Goal: Information Seeking & Learning: Learn about a topic

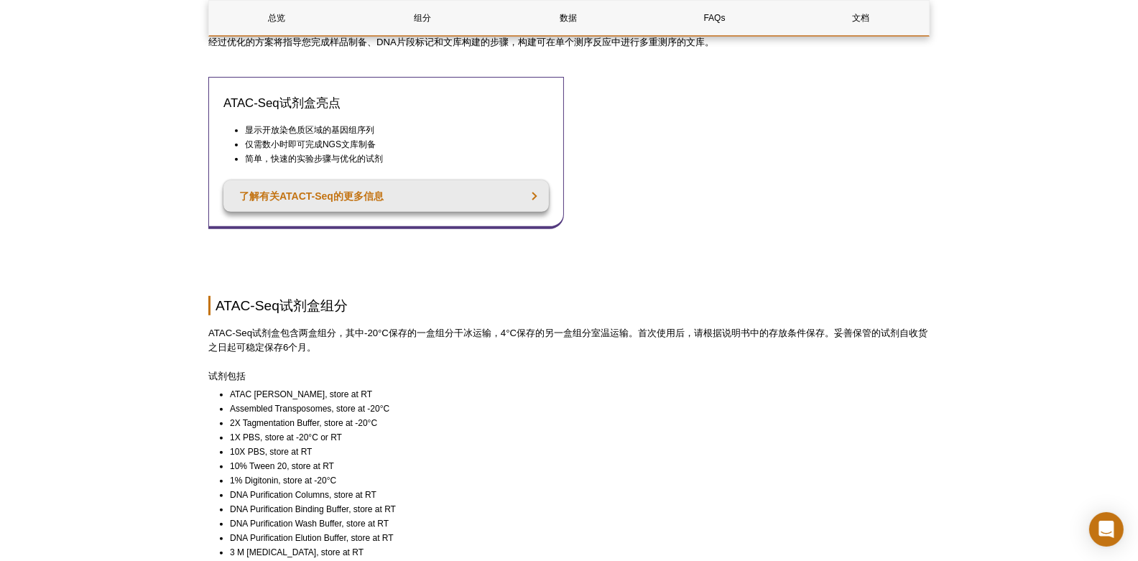
scroll to position [748, 0]
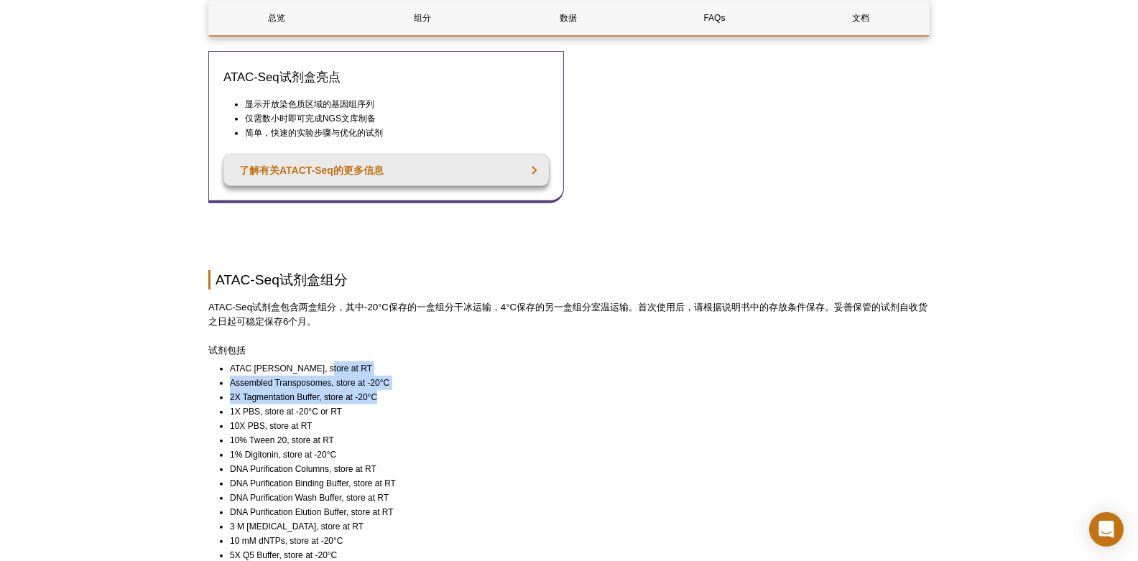
drag, startPoint x: 415, startPoint y: 377, endPoint x: 438, endPoint y: 386, distance: 25.2
click at [439, 386] on ul "ATAC Lysis Buffer, store at RT Assembled Transposomes, store at -20°C 2X Tagmen…" at bounding box center [562, 533] width 708 height 345
drag, startPoint x: 438, startPoint y: 386, endPoint x: 468, endPoint y: 477, distance: 95.9
click at [468, 491] on li "DNA Purification Wash Buffer, store at RT" at bounding box center [573, 498] width 687 height 14
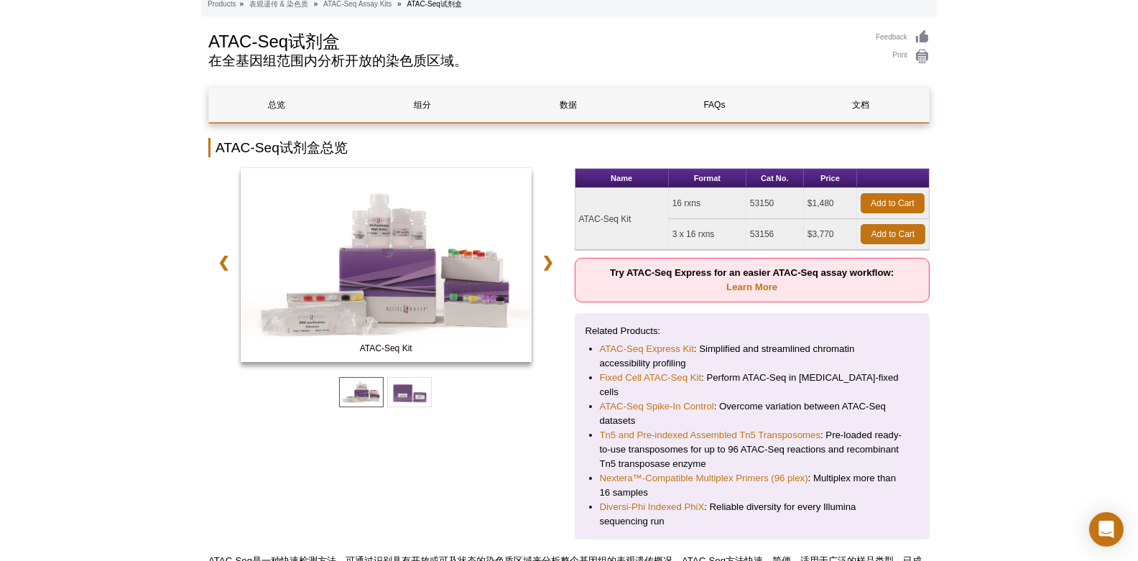
scroll to position [0, 0]
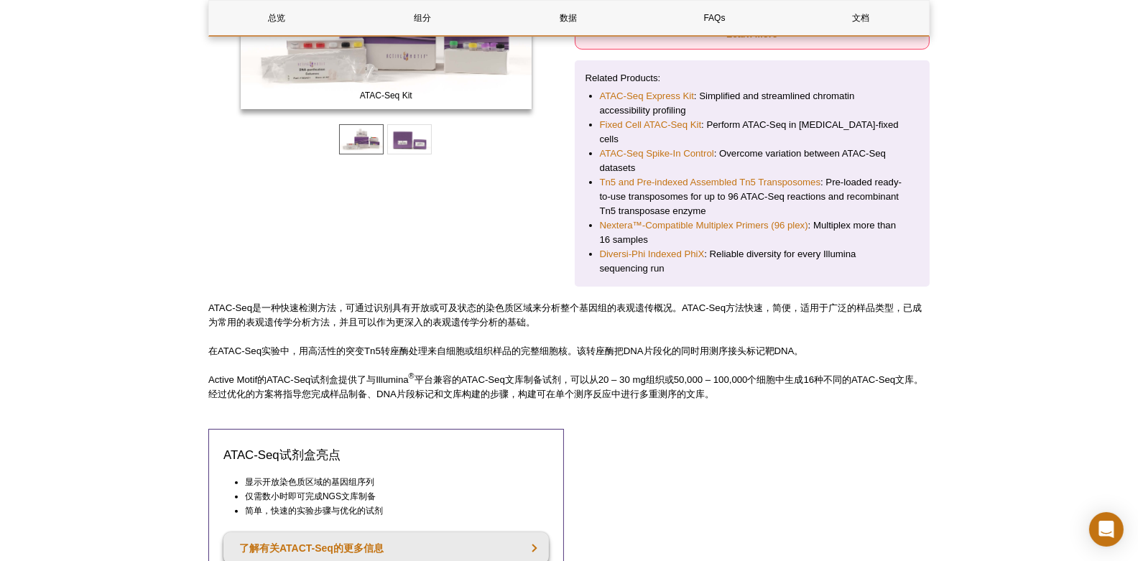
scroll to position [374, 0]
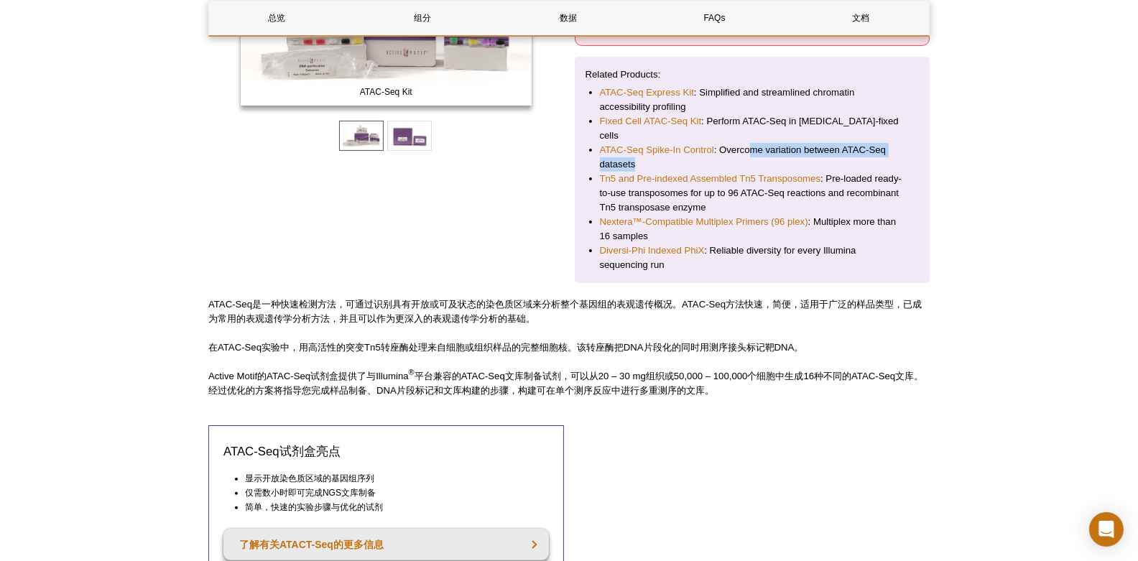
drag, startPoint x: 747, startPoint y: 130, endPoint x: 922, endPoint y: 155, distance: 176.4
click at [922, 155] on div "Related Products: ATAC-Seq Express Kit : Simplified and streamlined chromatin a…" at bounding box center [753, 170] width 356 height 226
drag, startPoint x: 922, startPoint y: 155, endPoint x: 922, endPoint y: 236, distance: 80.5
click at [922, 236] on div "Related Products: ATAC-Seq Express Kit : Simplified and streamlined chromatin a…" at bounding box center [753, 170] width 356 height 226
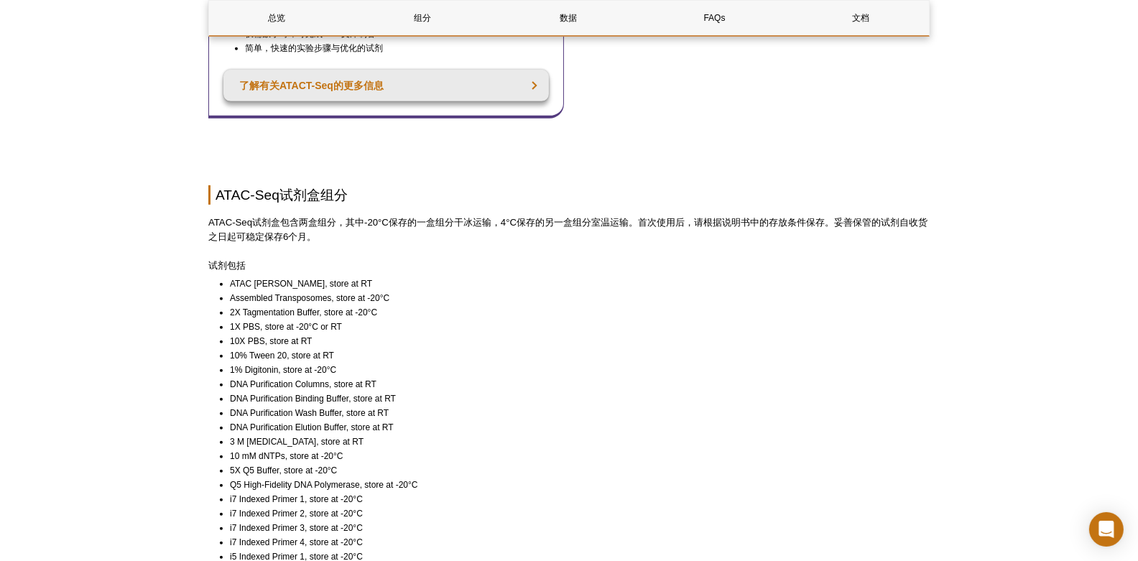
scroll to position [823, 0]
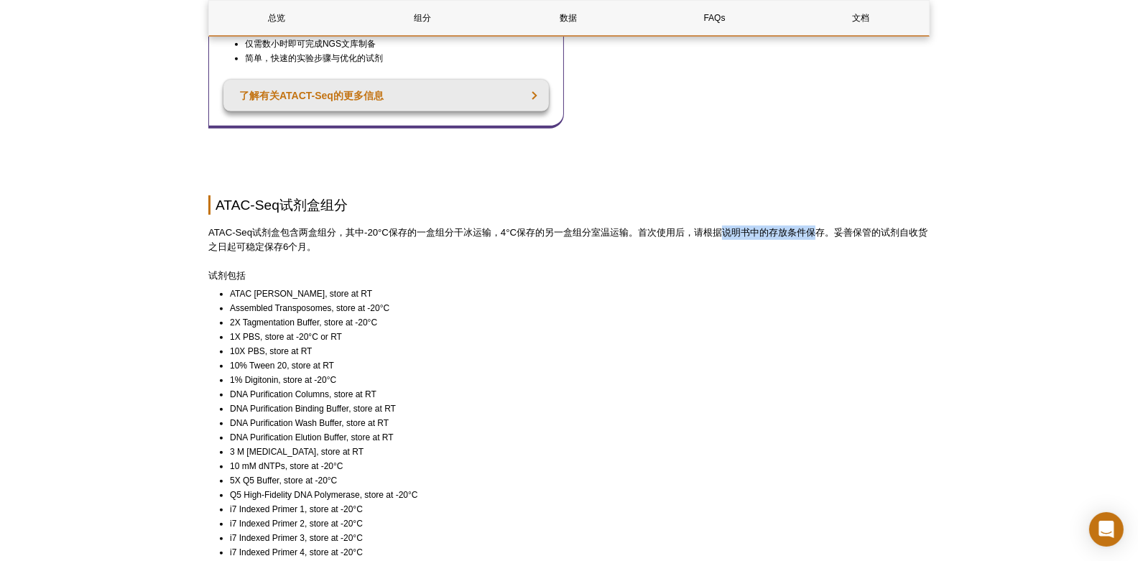
drag, startPoint x: 726, startPoint y: 216, endPoint x: 825, endPoint y: 213, distance: 99.2
click at [825, 226] on p "ATAC-Seq试剂盒包含两盒组分，其中-20°C保存的一盒组分干冰运输，4°C保存的另一盒组分室温运输。首次使用后，请根据说明书中的存放条件保存。妥善保管的…" at bounding box center [568, 240] width 721 height 29
drag, startPoint x: 825, startPoint y: 213, endPoint x: 811, endPoint y: 254, distance: 43.9
click at [811, 269] on p "试剂包括" at bounding box center [568, 276] width 721 height 14
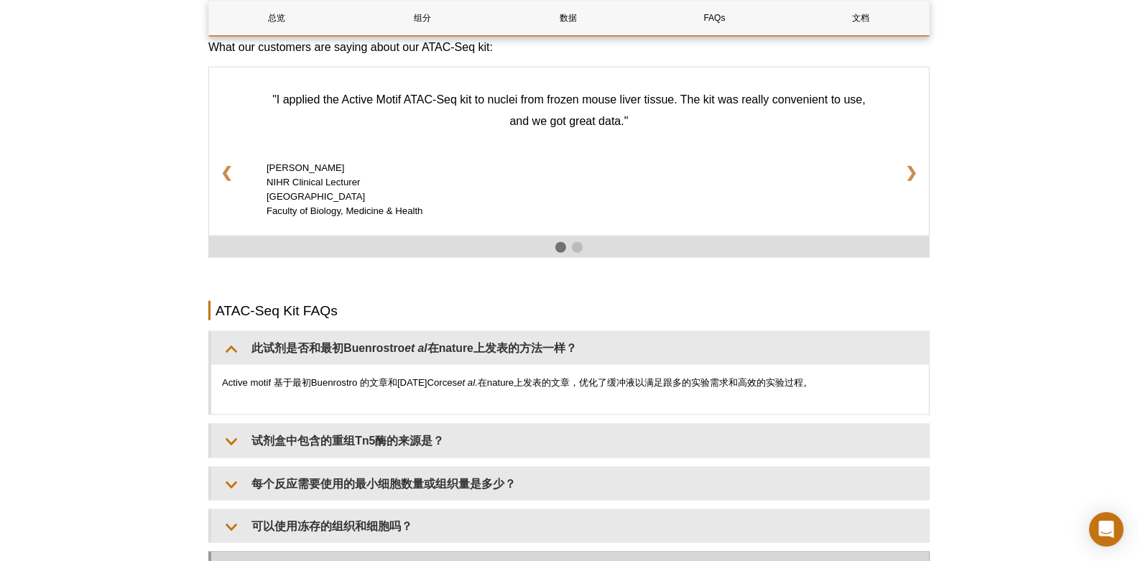
scroll to position [2470, 0]
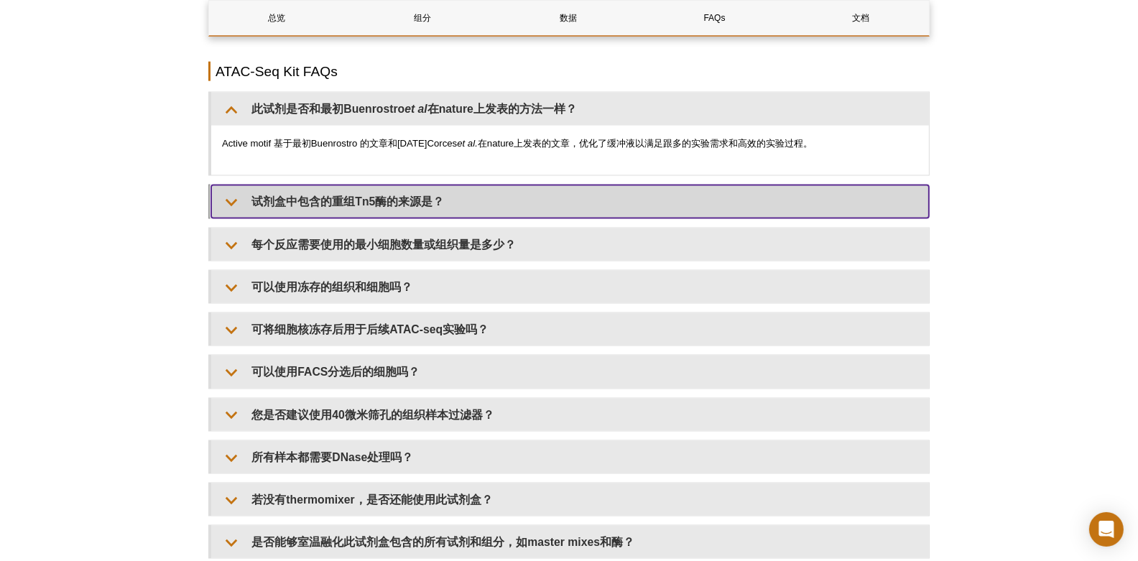
click at [490, 186] on summary "试剂盒中包含的重组Tn5酶的来源是？" at bounding box center [570, 201] width 718 height 32
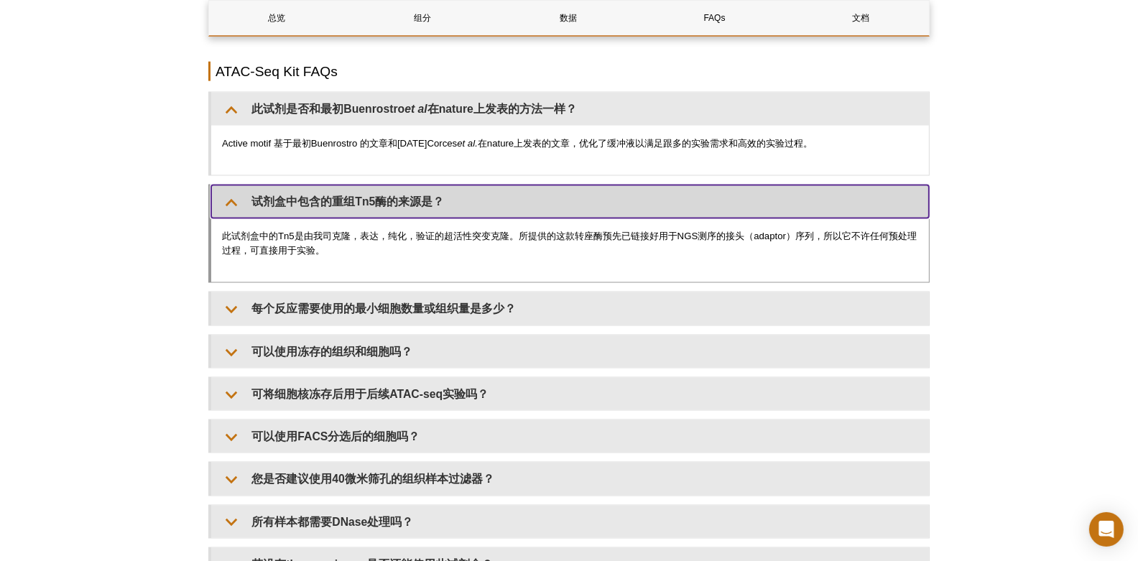
scroll to position [2619, 0]
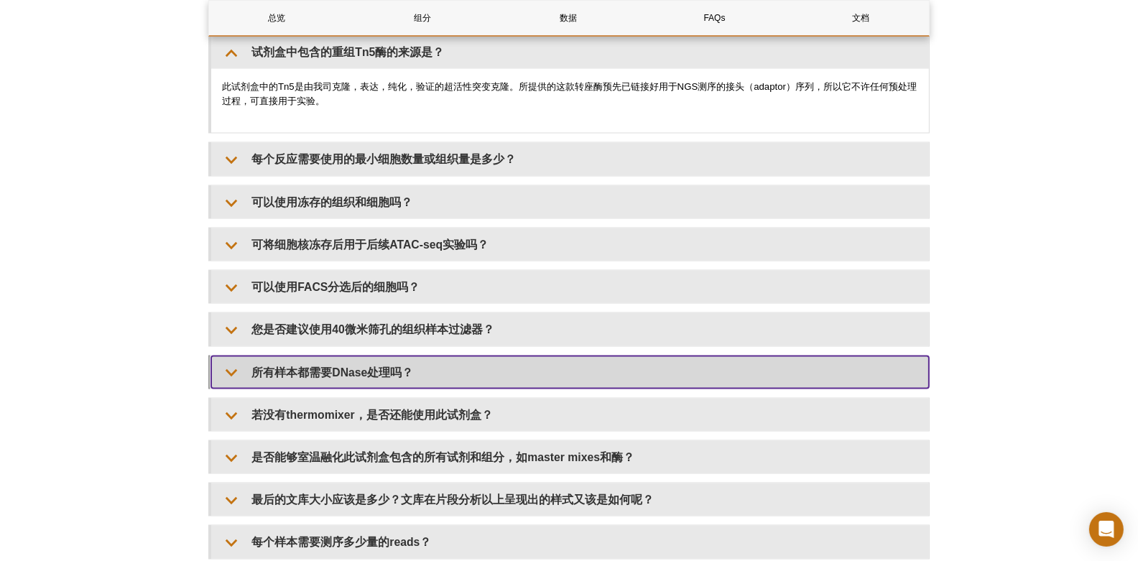
click at [417, 356] on summary "所有样本都需要DNase处理吗？" at bounding box center [570, 372] width 718 height 32
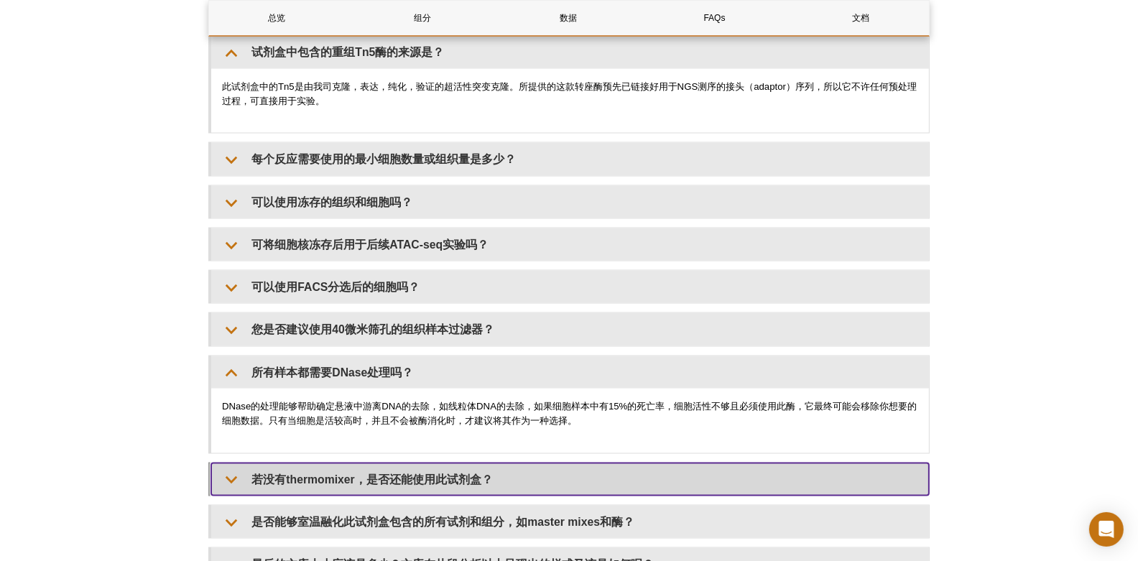
click at [532, 463] on summary "若没有thermomixer，是否还能使用此试剂盒？" at bounding box center [570, 479] width 718 height 32
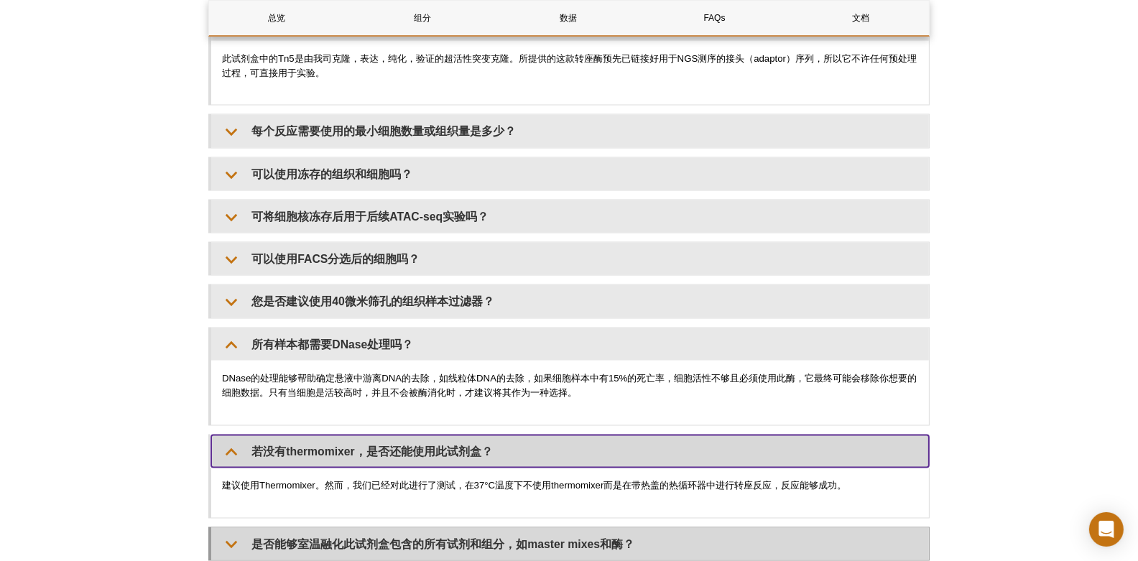
scroll to position [2695, 0]
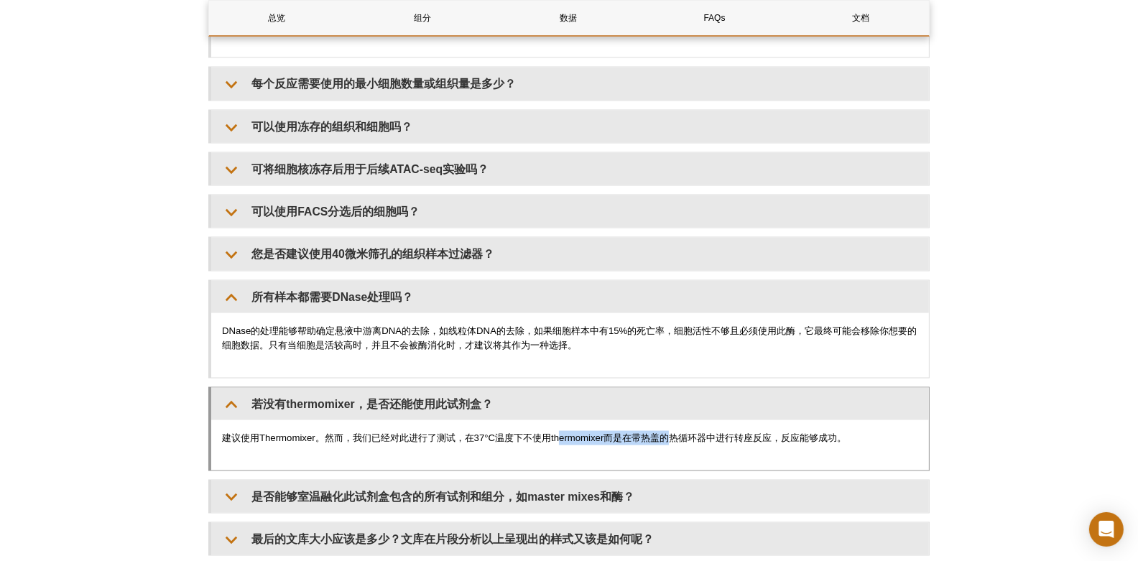
drag, startPoint x: 623, startPoint y: 412, endPoint x: 675, endPoint y: 410, distance: 52.5
click at [675, 420] on div "建议使用Thermomixer。然而，我们已经对此进行了测试，在37°C温度下不使用thermomixer而是在带热盖的热循环器中进行转座反应，反应能够成功。" at bounding box center [570, 445] width 718 height 50
drag, startPoint x: 675, startPoint y: 410, endPoint x: 770, endPoint y: 443, distance: 99.5
click at [770, 443] on div "建议使用Thermomixer。然而，我们已经对此进行了测试，在37°C温度下不使用thermomixer而是在带热盖的热循环器中进行转座反应，反应能够成功。" at bounding box center [570, 445] width 718 height 50
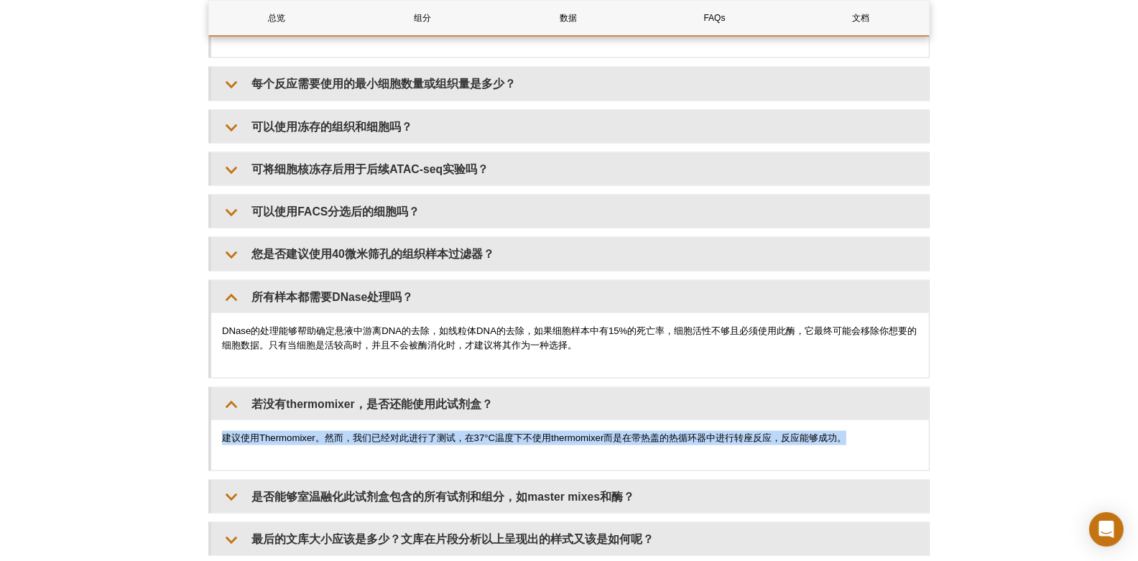
drag, startPoint x: 801, startPoint y: 428, endPoint x: 204, endPoint y: 445, distance: 597.4
click at [607, 432] on div "建议使用Thermomixer。然而，我们已经对此进行了测试，在37°C温度下不使用thermomixer而是在带热盖的热循环器中进行转座反应，反应能够成功。" at bounding box center [570, 445] width 718 height 50
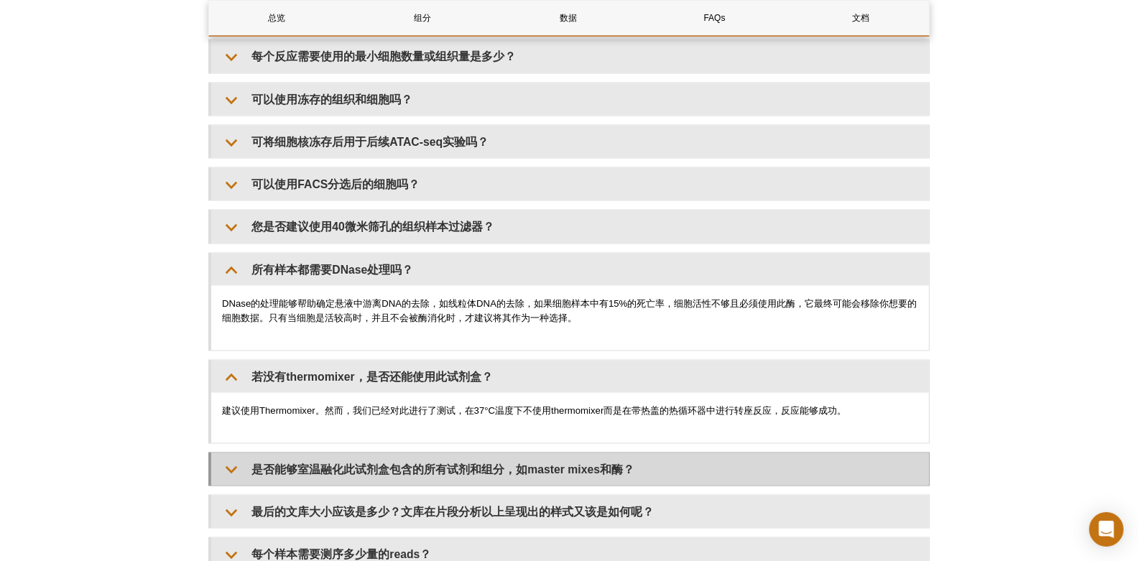
scroll to position [2769, 0]
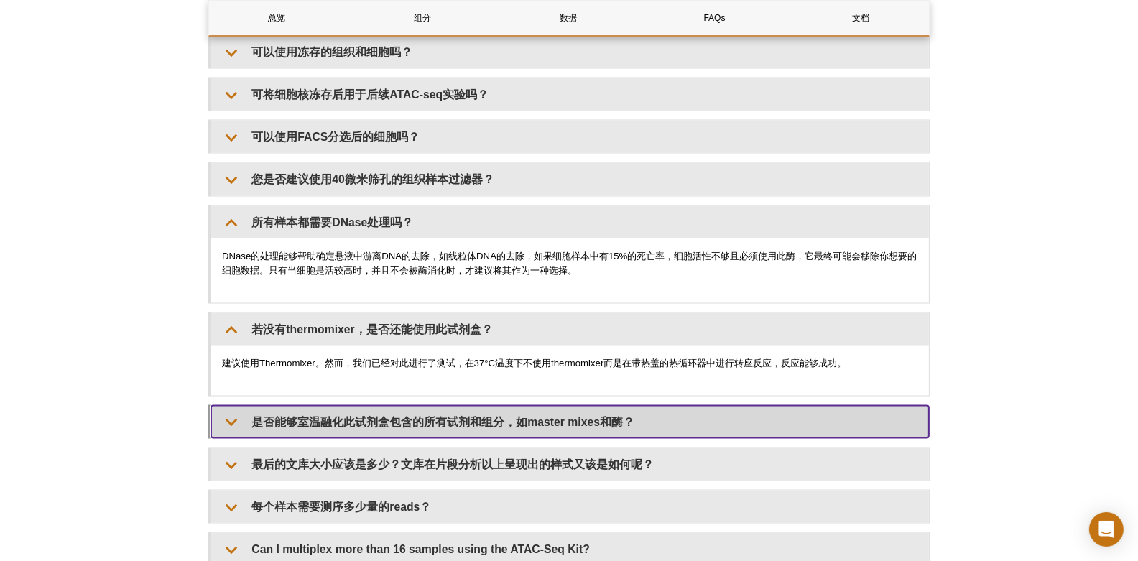
drag, startPoint x: 428, startPoint y: 403, endPoint x: 420, endPoint y: 400, distance: 8.7
click at [421, 406] on summary "是否能够室温融化此试剂盒包含的所有试剂和组分，如master mixes和酶？" at bounding box center [570, 422] width 718 height 32
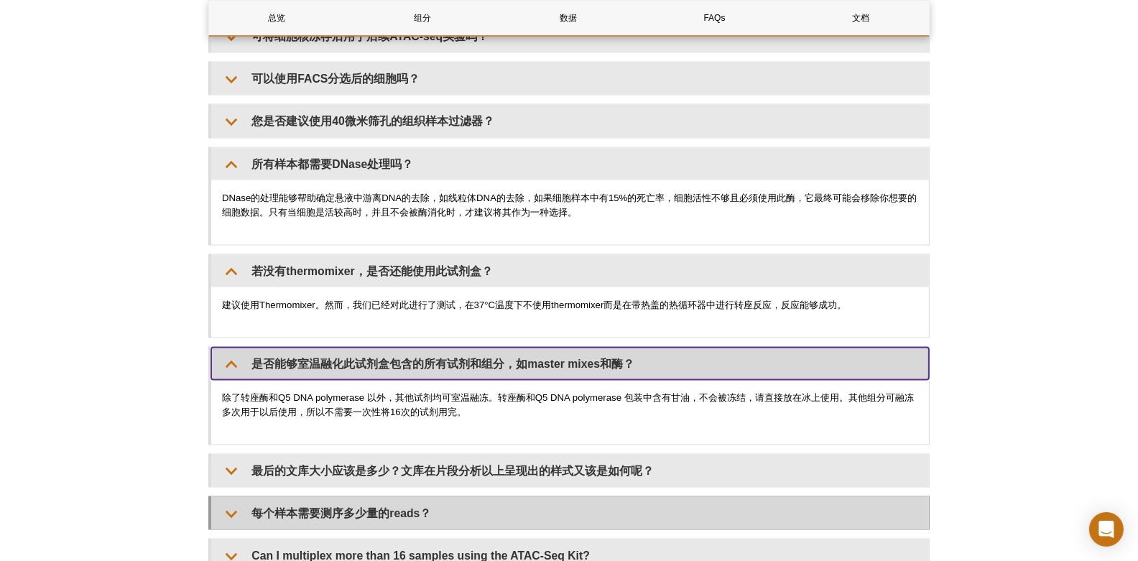
scroll to position [2919, 0]
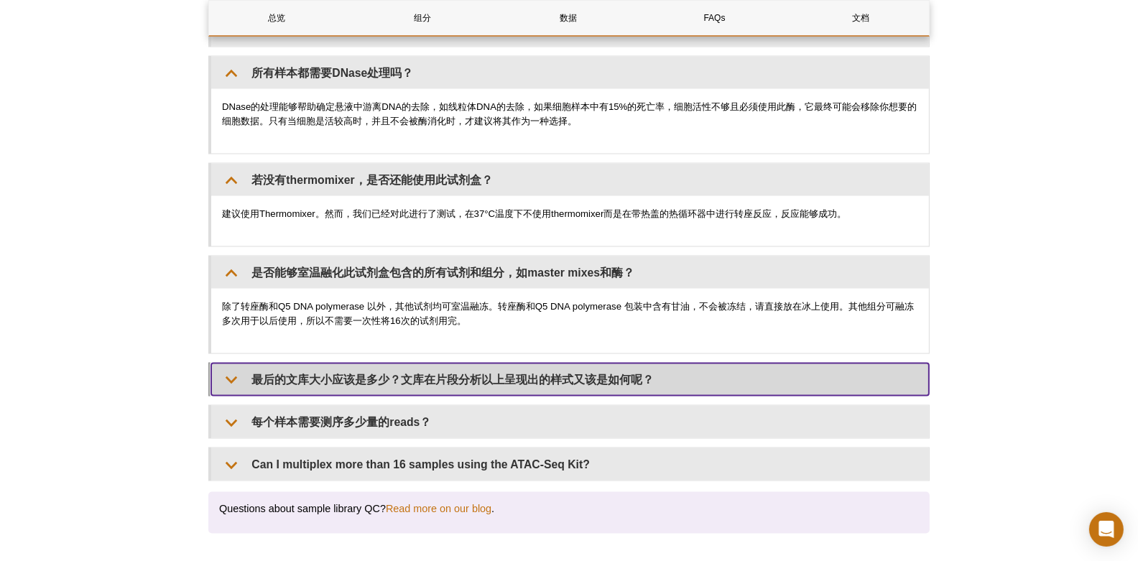
click at [548, 364] on summary "最后的文库大小应该是多少？文库在片段分析以上呈现出的样式又该是如何呢？" at bounding box center [570, 380] width 718 height 32
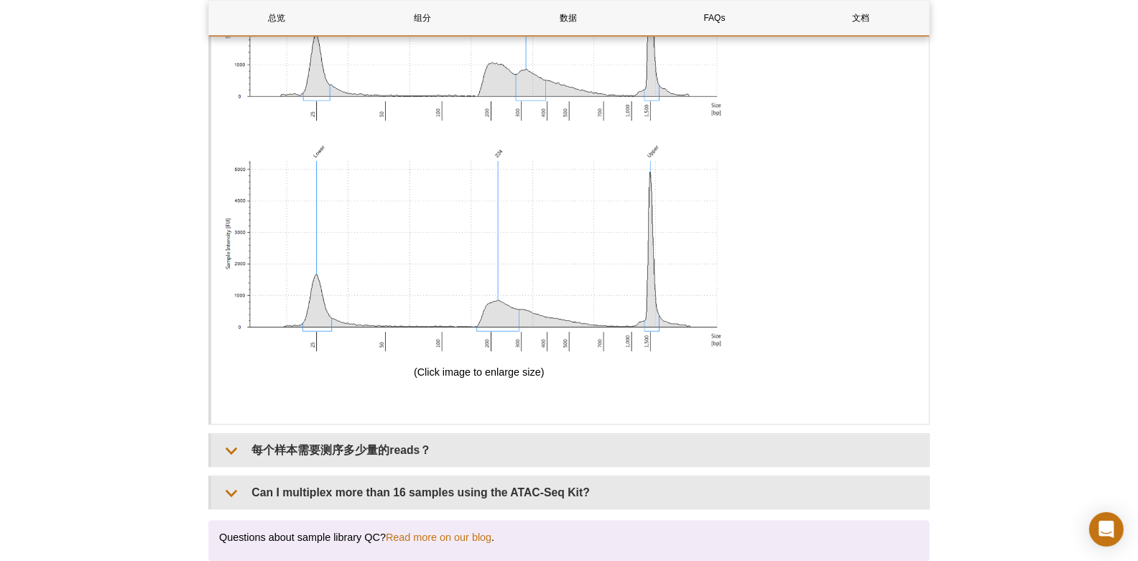
scroll to position [4042, 0]
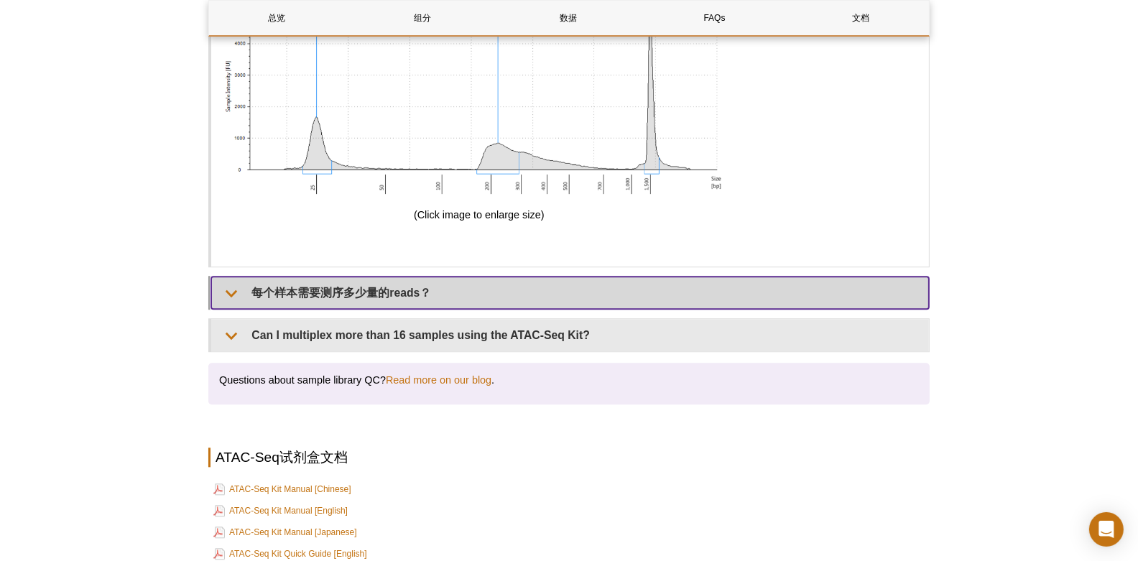
click at [438, 279] on summary "每个样本需要测序多少量的reads？" at bounding box center [570, 293] width 718 height 32
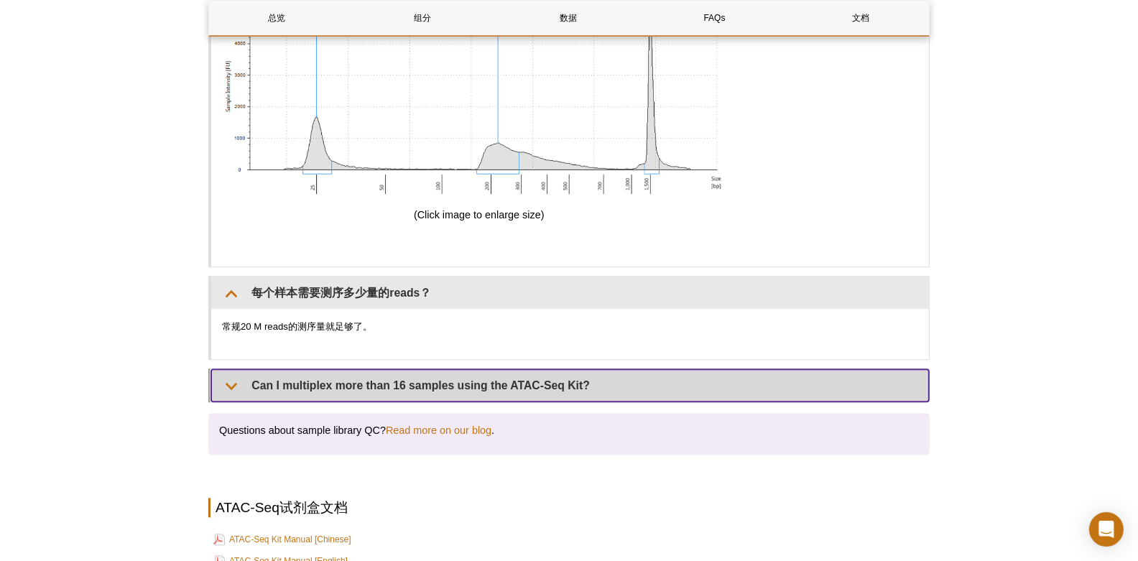
click at [546, 369] on summary "Can I multiplex more than 16 samples using the ATAC-Seq Kit?" at bounding box center [570, 385] width 718 height 32
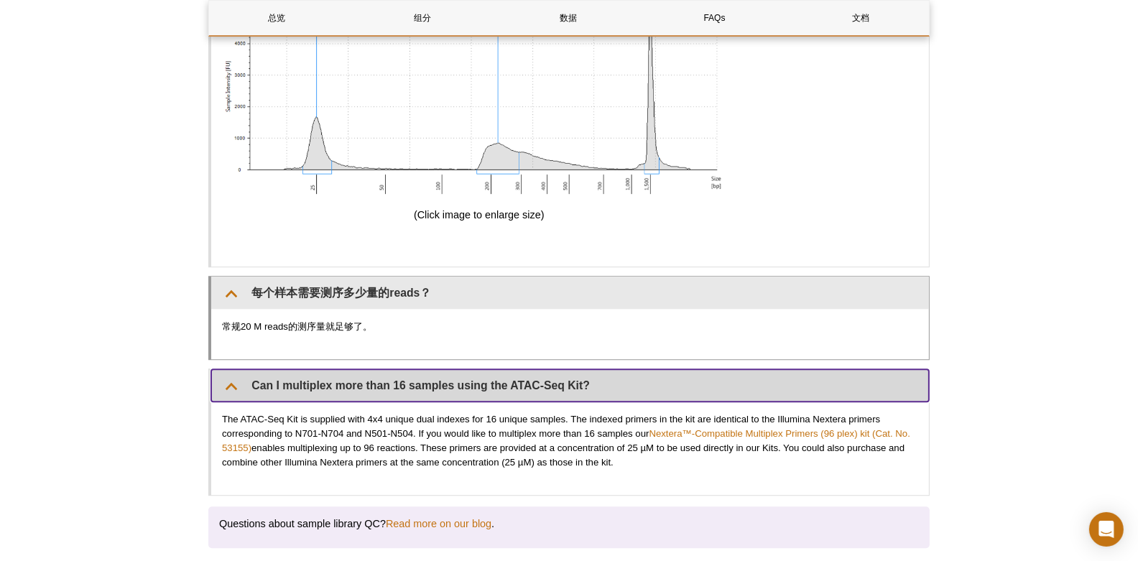
scroll to position [4117, 0]
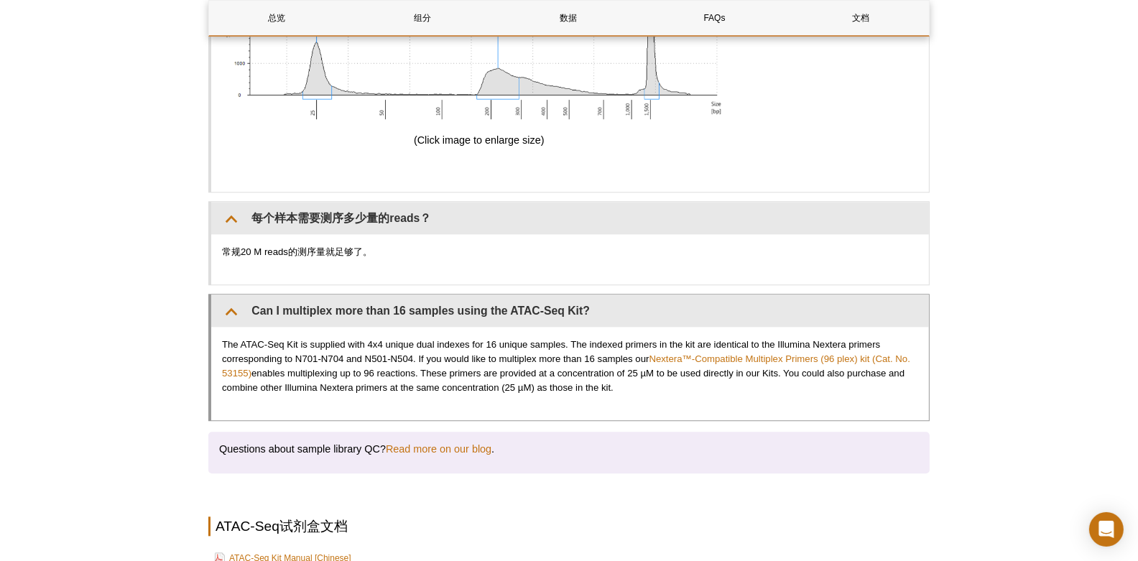
drag, startPoint x: 725, startPoint y: 324, endPoint x: 831, endPoint y: 364, distance: 113.0
click at [831, 364] on p "The ATAC-Seq Kit is supplied with 4x4 unique dual indexes for 16 unique samples…" at bounding box center [570, 366] width 696 height 57
click at [652, 376] on p "The ATAC-Seq Kit is supplied with 4x4 unique dual indexes for 16 unique samples…" at bounding box center [570, 366] width 696 height 57
click at [563, 338] on p "The ATAC-Seq Kit is supplied with 4x4 unique dual indexes for 16 unique samples…" at bounding box center [570, 366] width 696 height 57
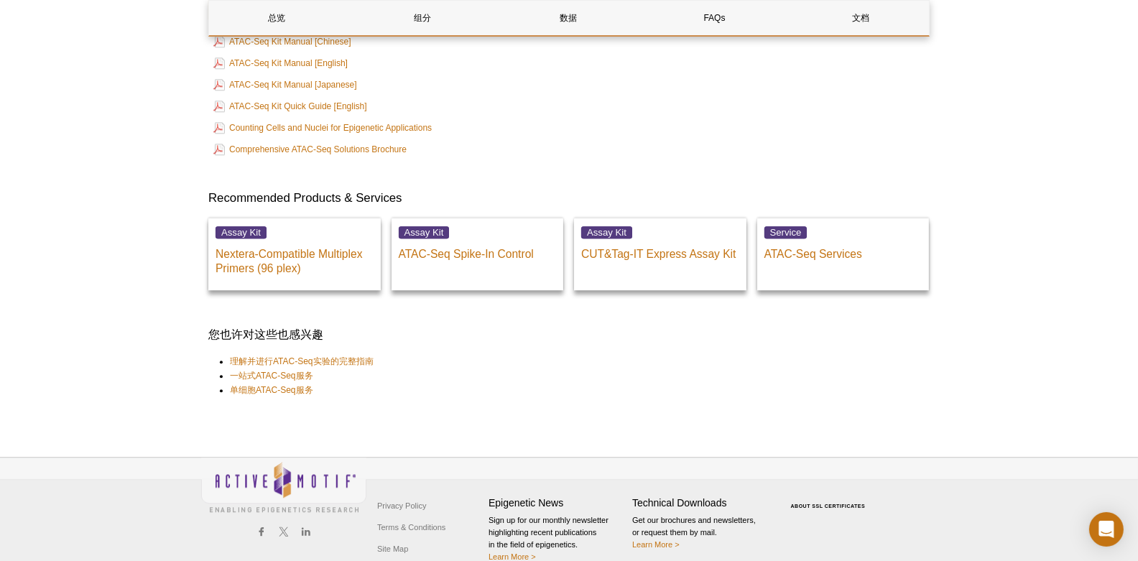
scroll to position [4634, 0]
